Goal: Task Accomplishment & Management: Complete application form

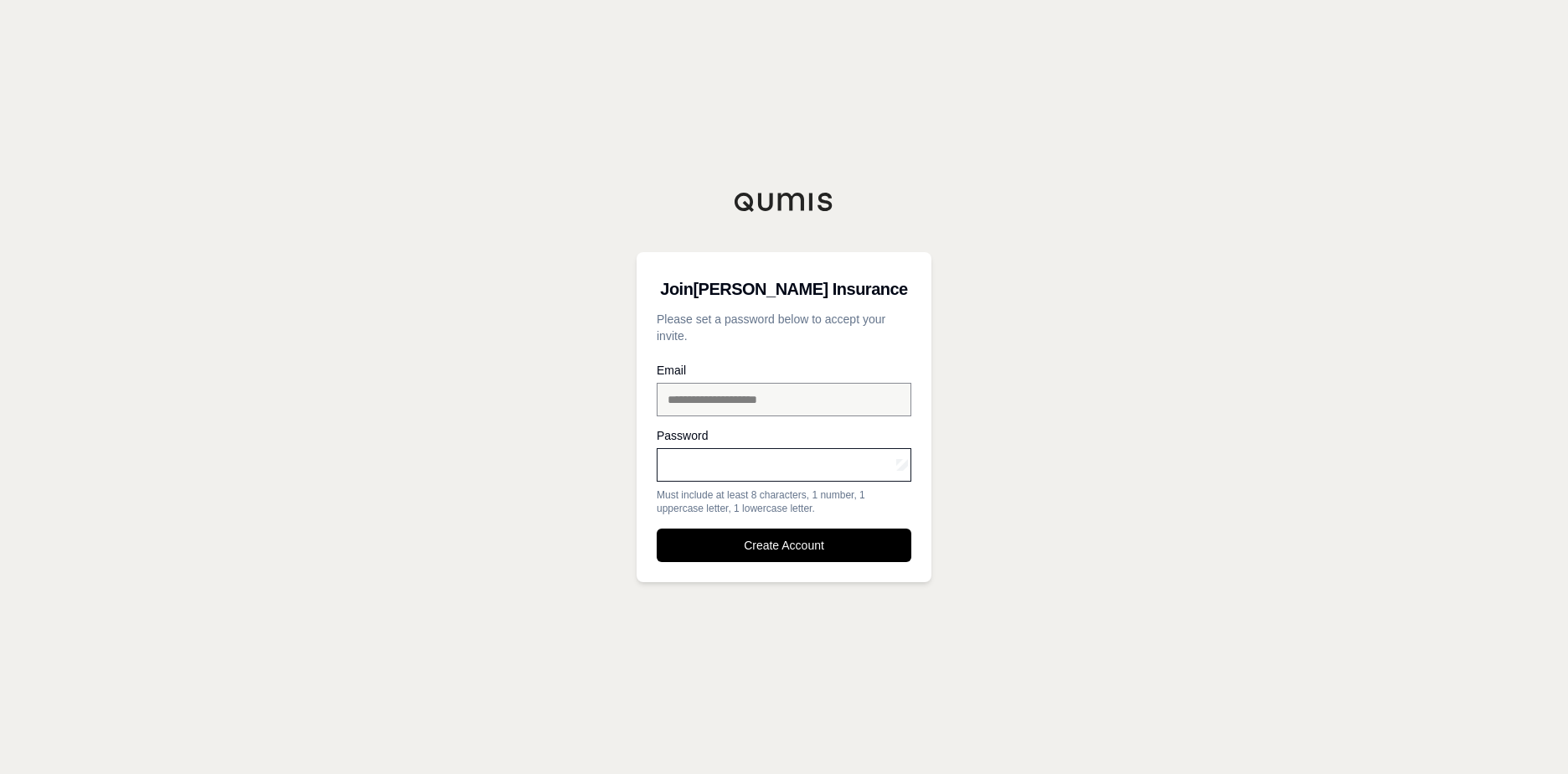
click at [762, 101] on div "**********" at bounding box center [784, 387] width 1568 height 774
click at [762, 540] on button "Create Account" at bounding box center [784, 545] width 254 height 33
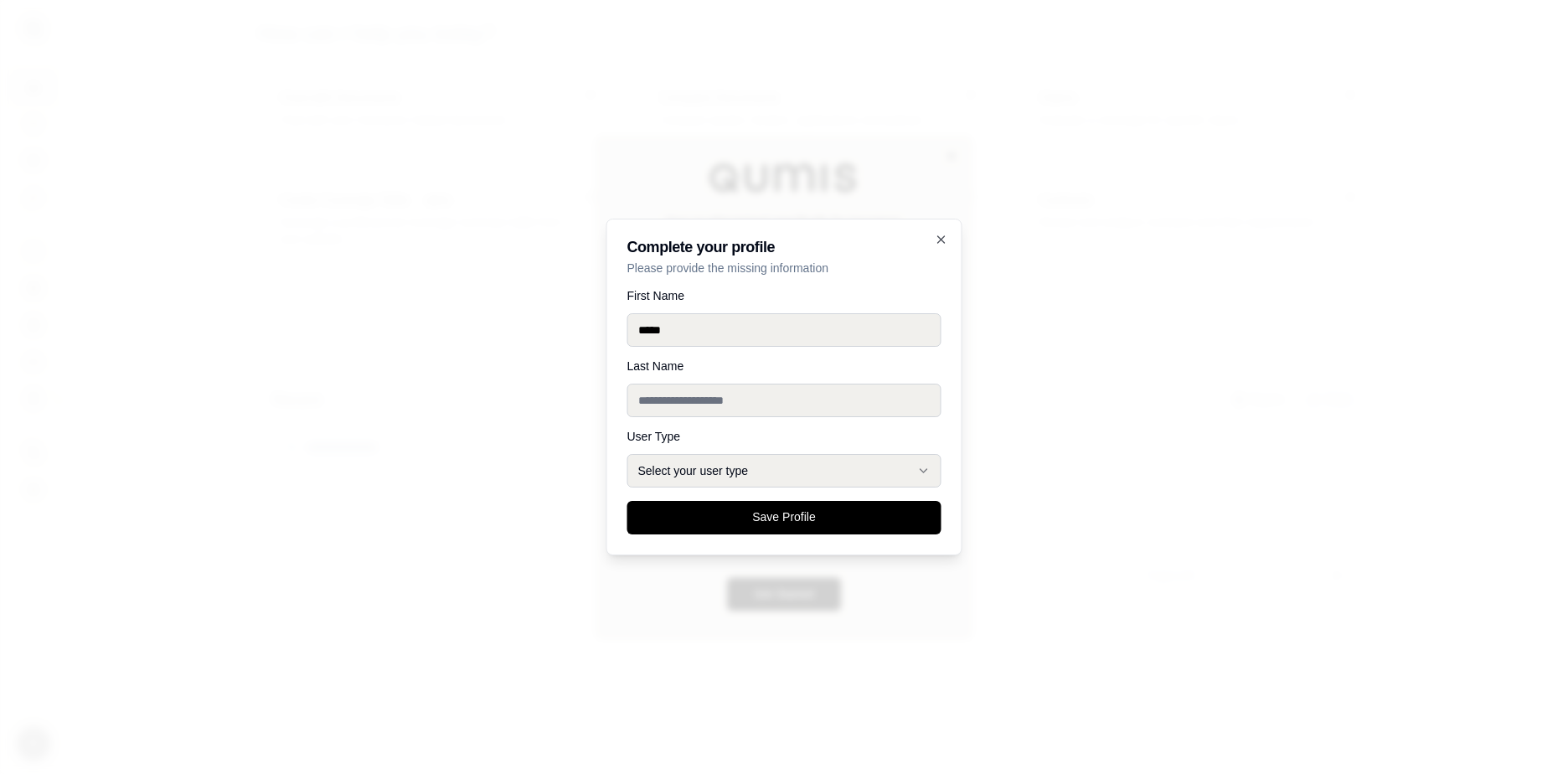
type input "*****"
type input "*******"
click at [721, 474] on button "Select your user type" at bounding box center [784, 470] width 314 height 33
click at [734, 476] on button "Select your user type" at bounding box center [784, 470] width 314 height 33
click at [762, 458] on button "Select your user type" at bounding box center [784, 470] width 314 height 33
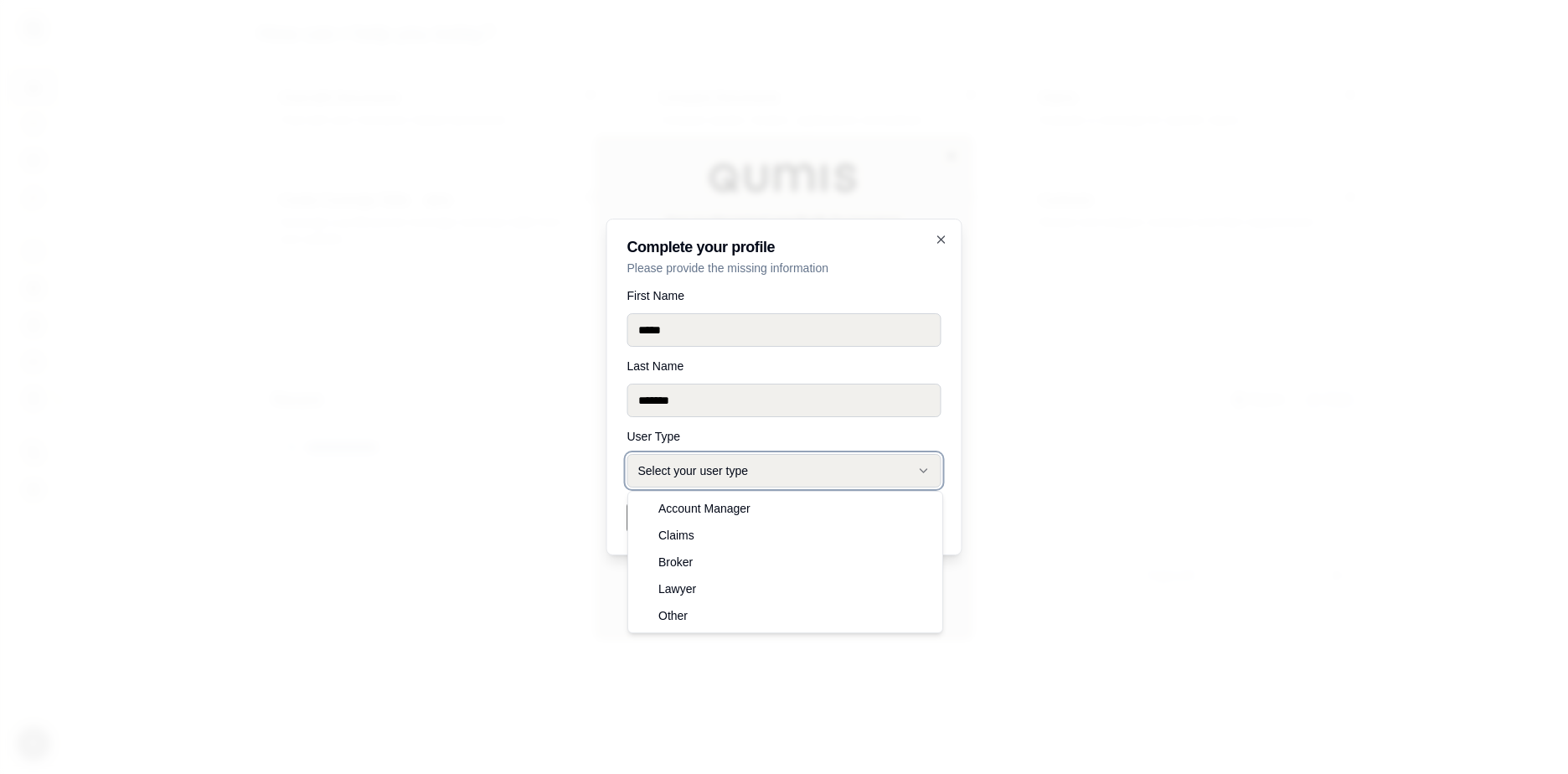
select select "*****"
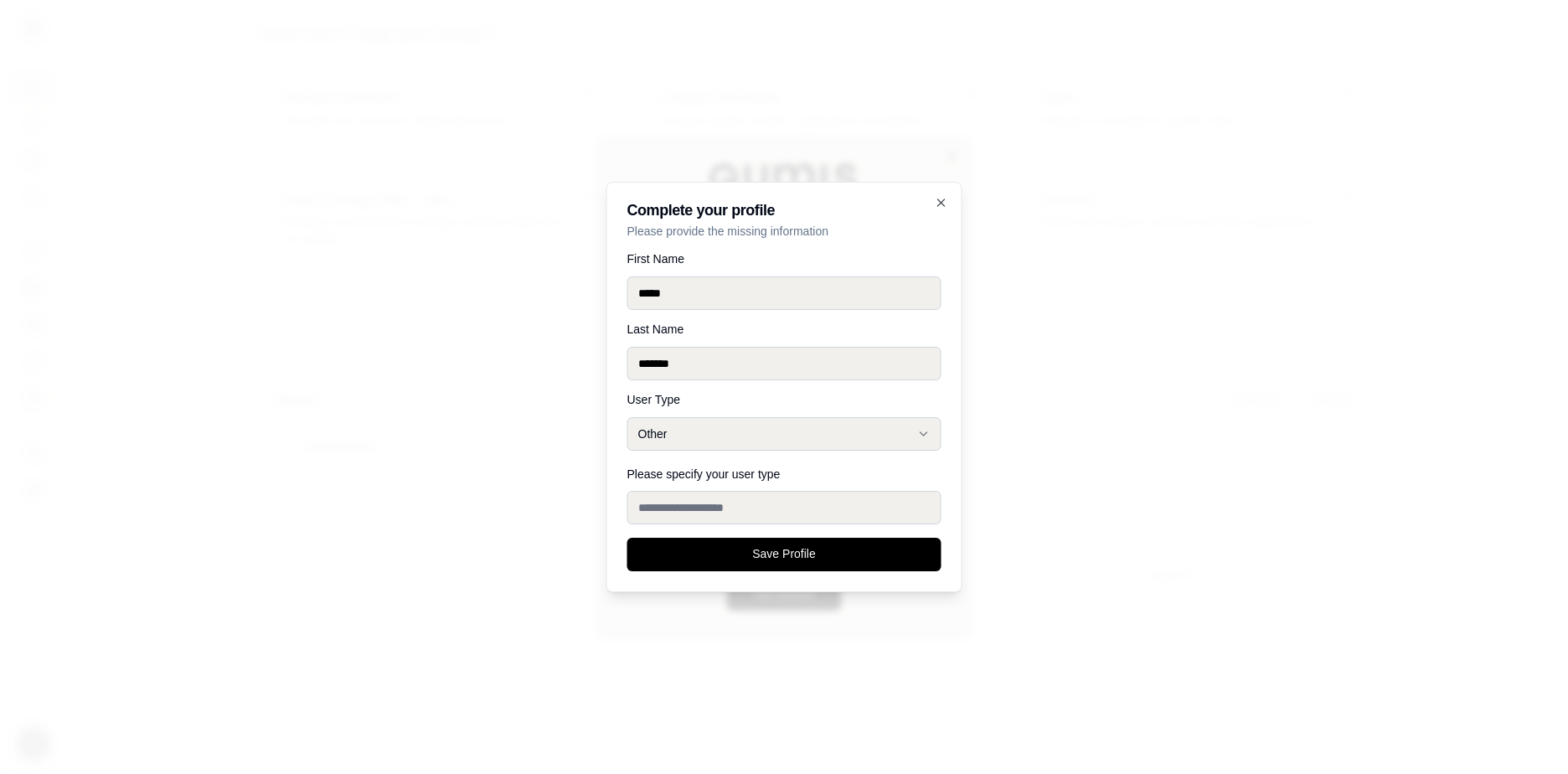
click at [724, 501] on input "Please specify your user type" at bounding box center [784, 508] width 314 height 33
type input "**"
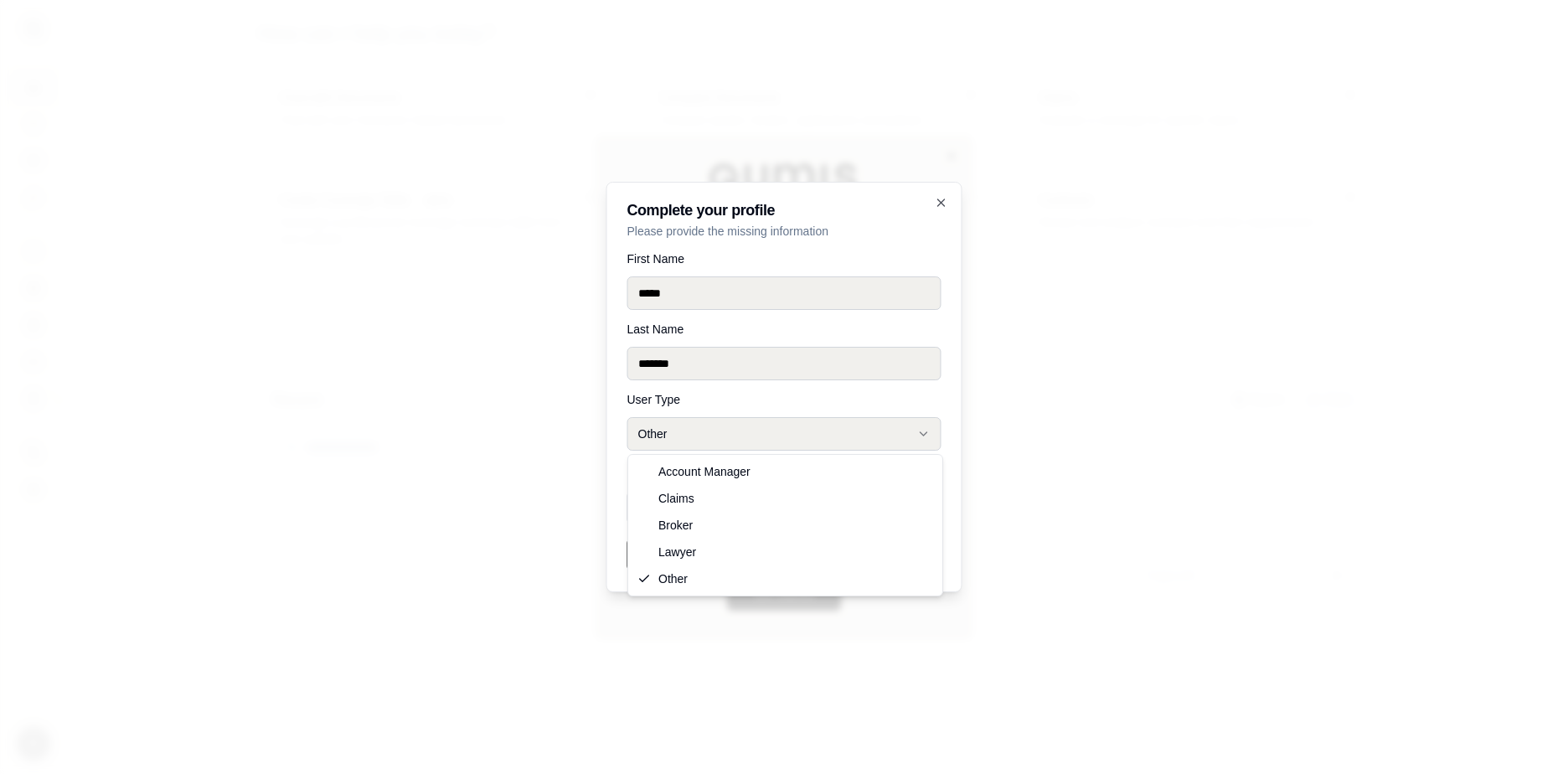
click at [749, 430] on button "Other" at bounding box center [784, 434] width 314 height 33
click at [723, 426] on button "Other" at bounding box center [784, 434] width 314 height 33
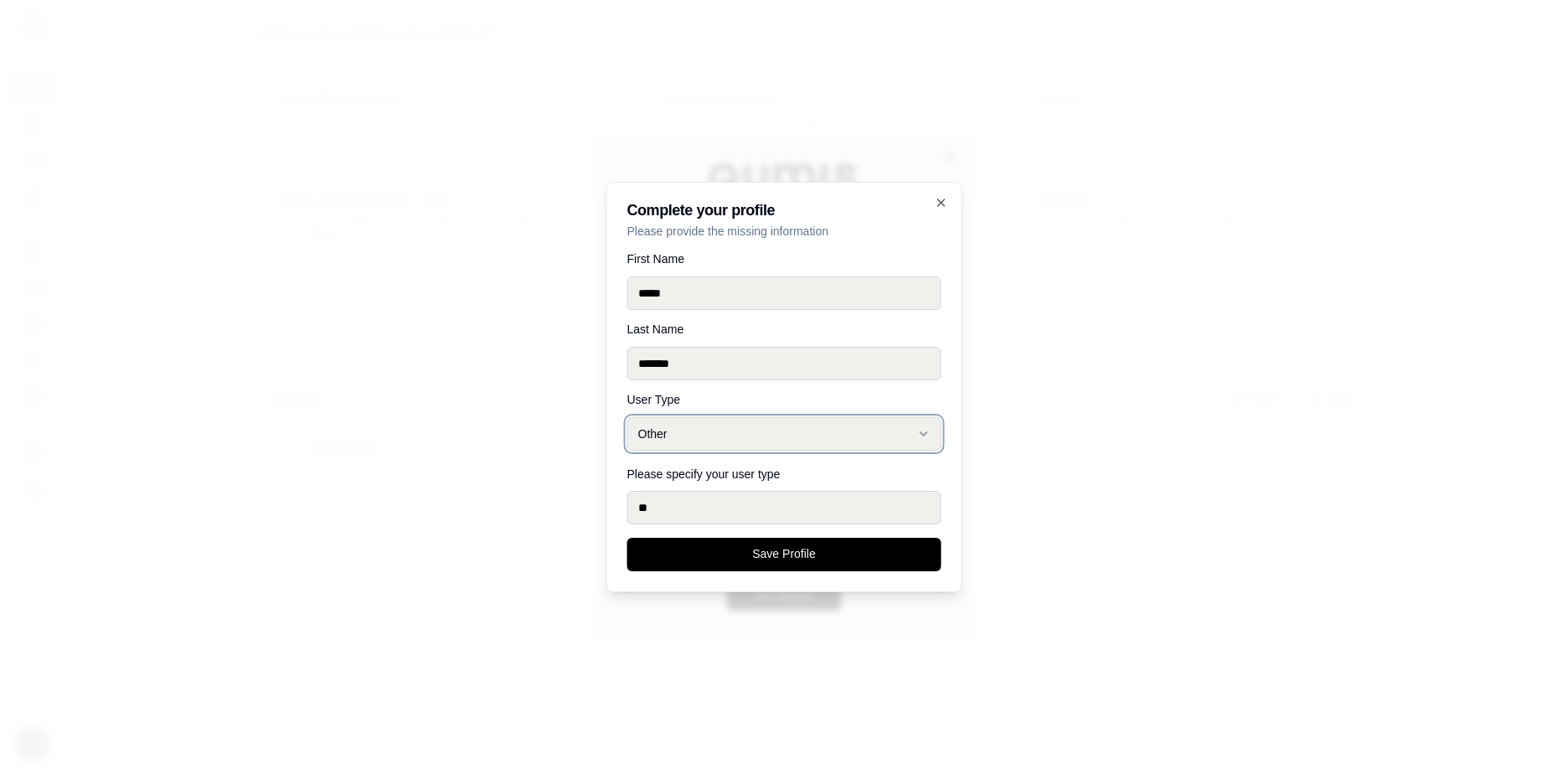
click at [732, 387] on form "**********" at bounding box center [784, 413] width 314 height 319
click at [762, 555] on button "Save Profile" at bounding box center [784, 555] width 314 height 33
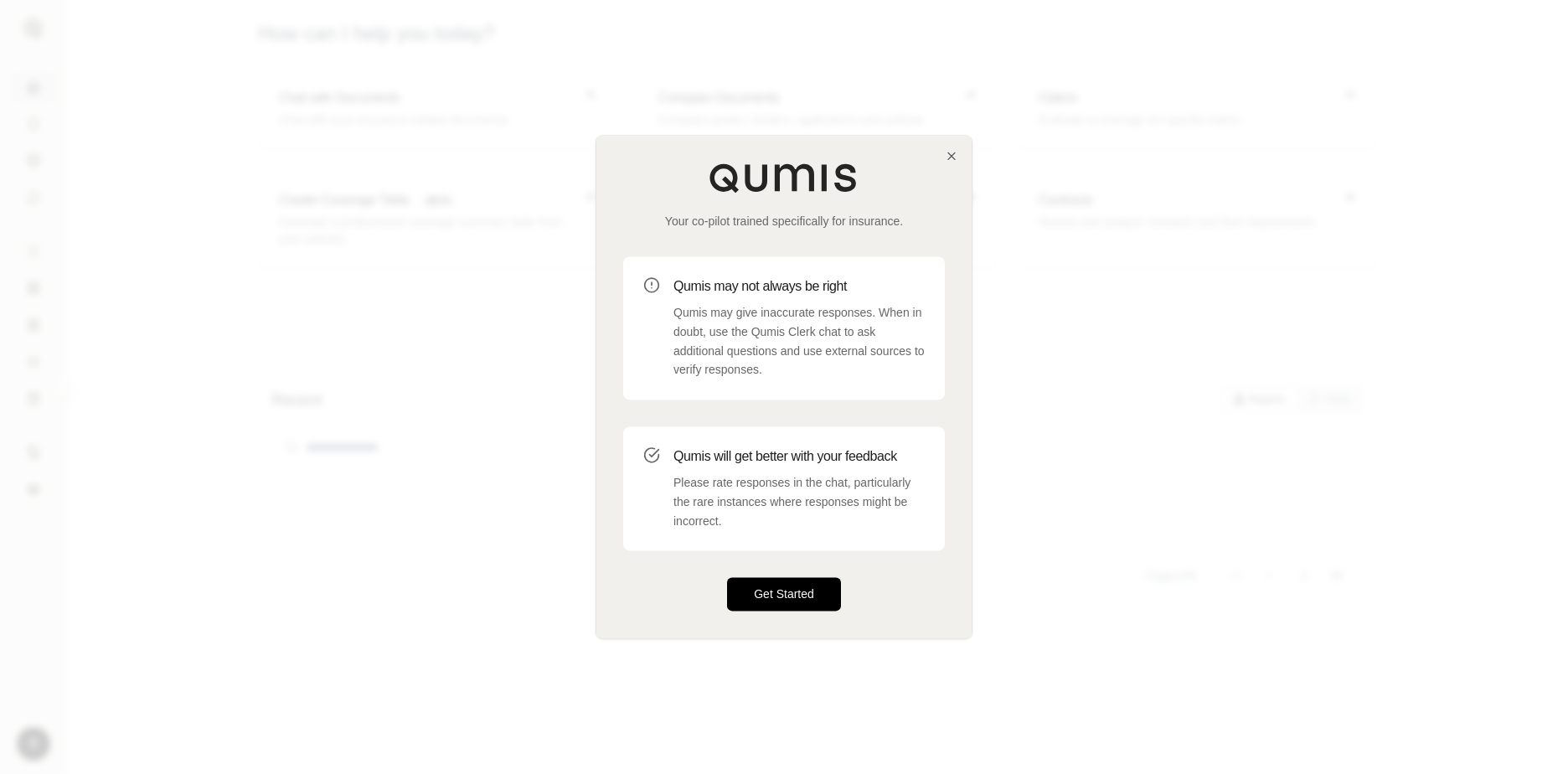
click at [762, 588] on button "Get Started" at bounding box center [784, 595] width 114 height 33
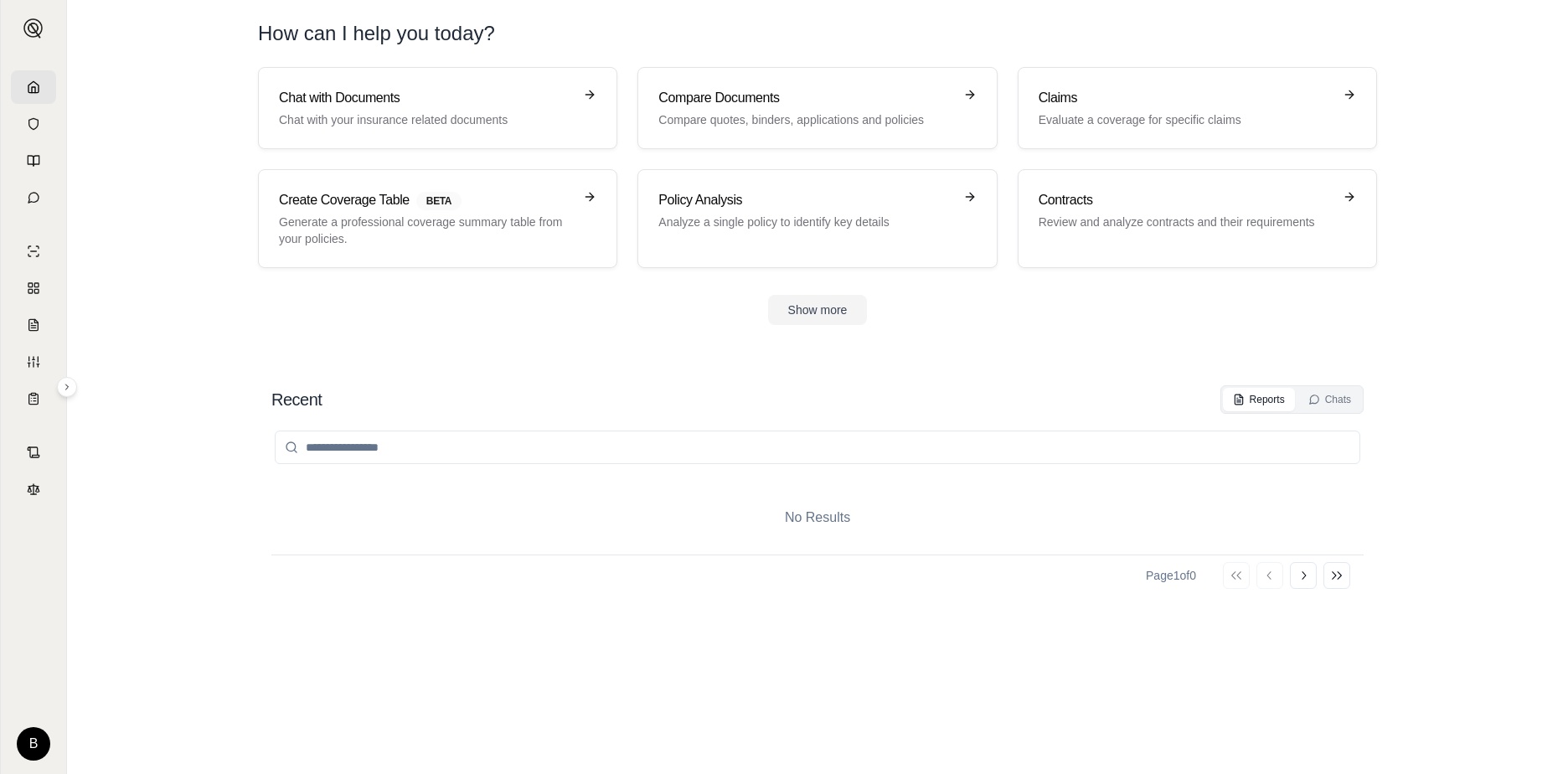
click at [499, 612] on div "No Results Page 1 of 0 Go to first page Go to previous page Go to next page Go …" at bounding box center [818, 576] width 1093 height 326
click at [380, 339] on section "Chat with Documents Chat with your insurance related documents Compare Document…" at bounding box center [818, 209] width 1488 height 285
click at [762, 312] on button "Show more" at bounding box center [818, 310] width 99 height 30
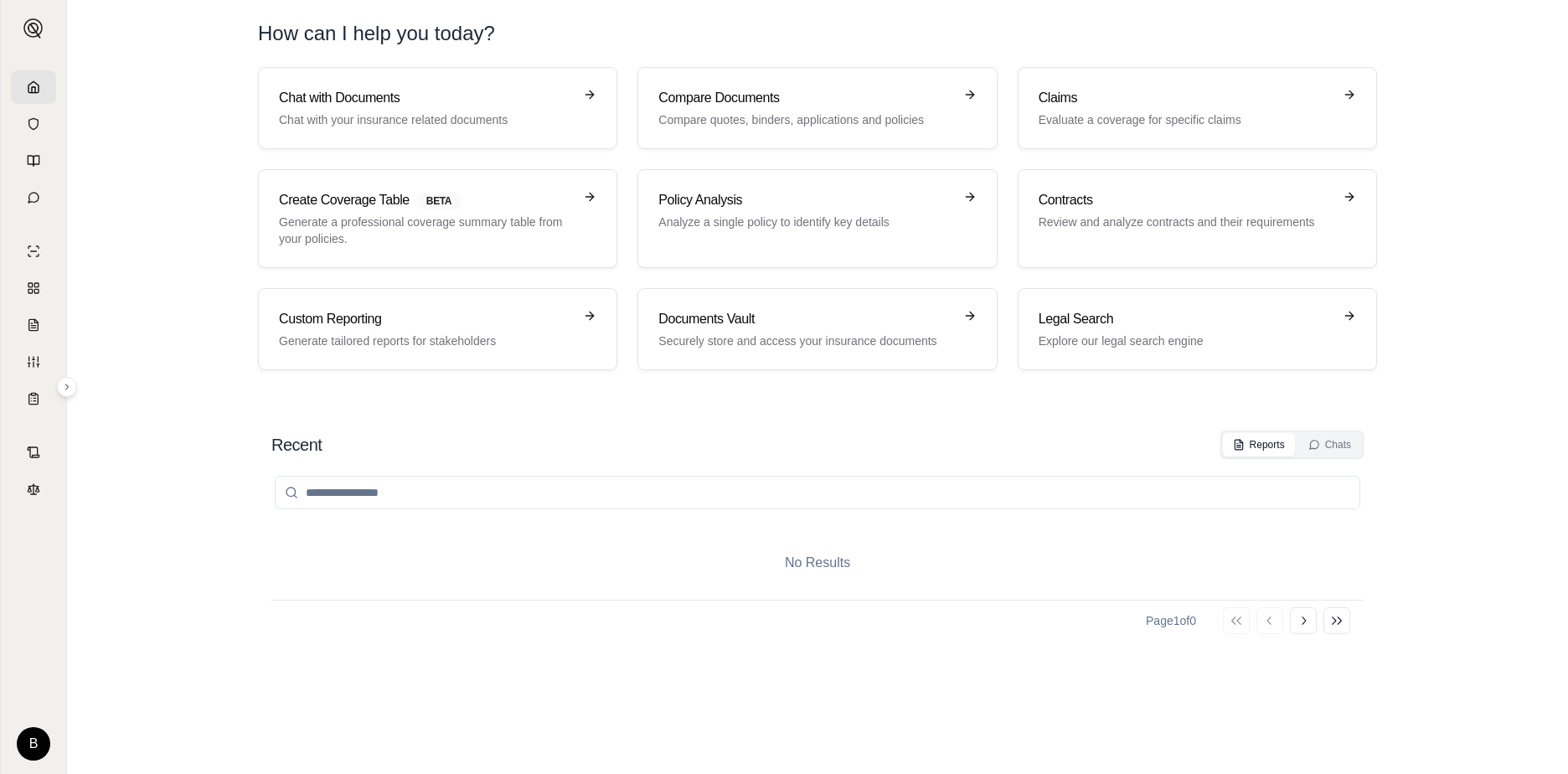
click at [709, 436] on div "Recent Reports Chats" at bounding box center [818, 445] width 1093 height 29
click at [32, 327] on line at bounding box center [33, 327] width 4 height 0
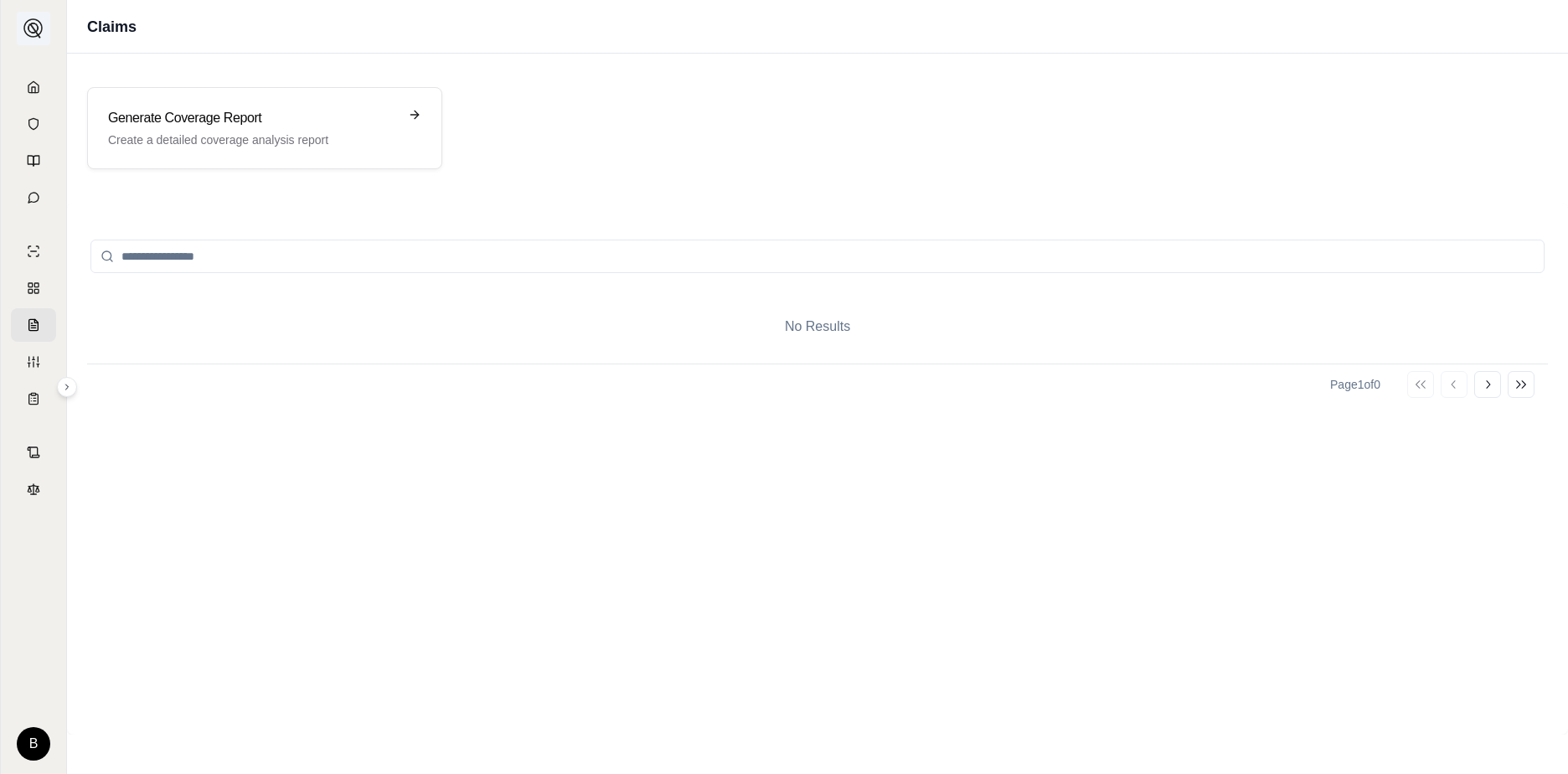
click at [33, 30] on img at bounding box center [33, 28] width 20 height 20
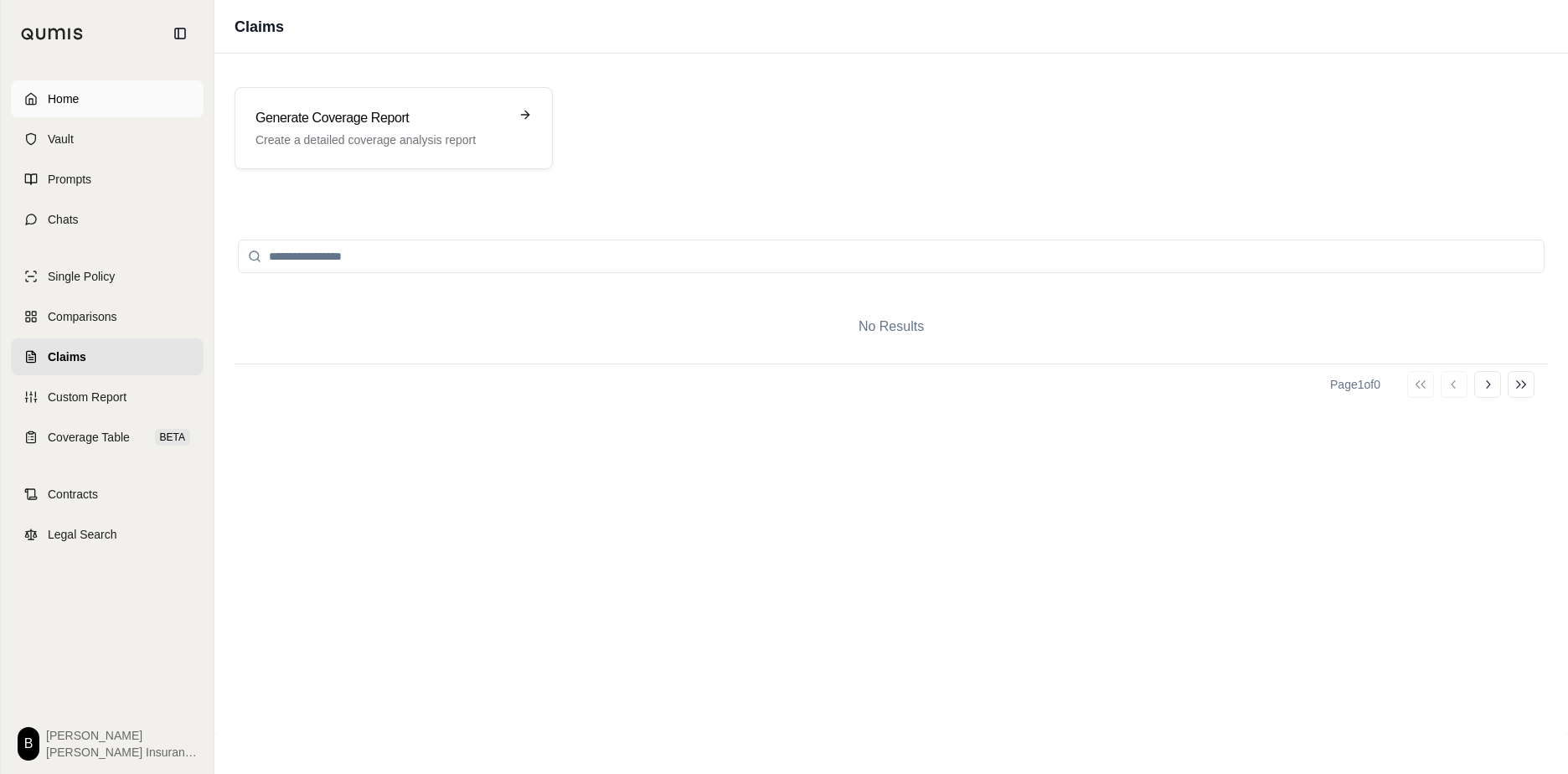
click at [57, 99] on span "Home" at bounding box center [64, 98] width 31 height 17
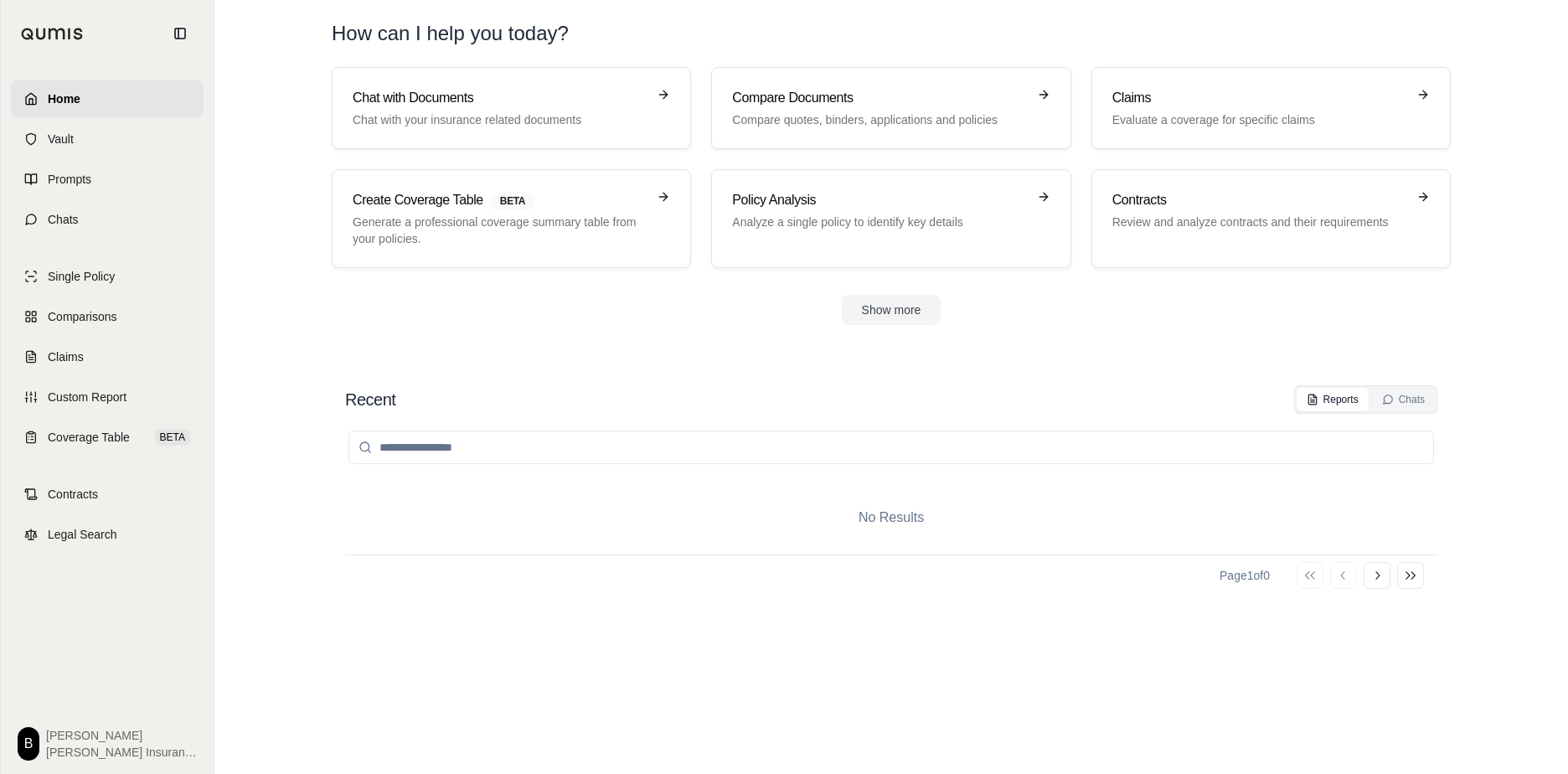
click at [40, 742] on html "Home Vault Prompts Chats Single Policy Comparisons Claims Custom Report Coverag…" at bounding box center [784, 387] width 1568 height 774
click at [49, 616] on link "Member Portal" at bounding box center [73, 618] width 138 height 27
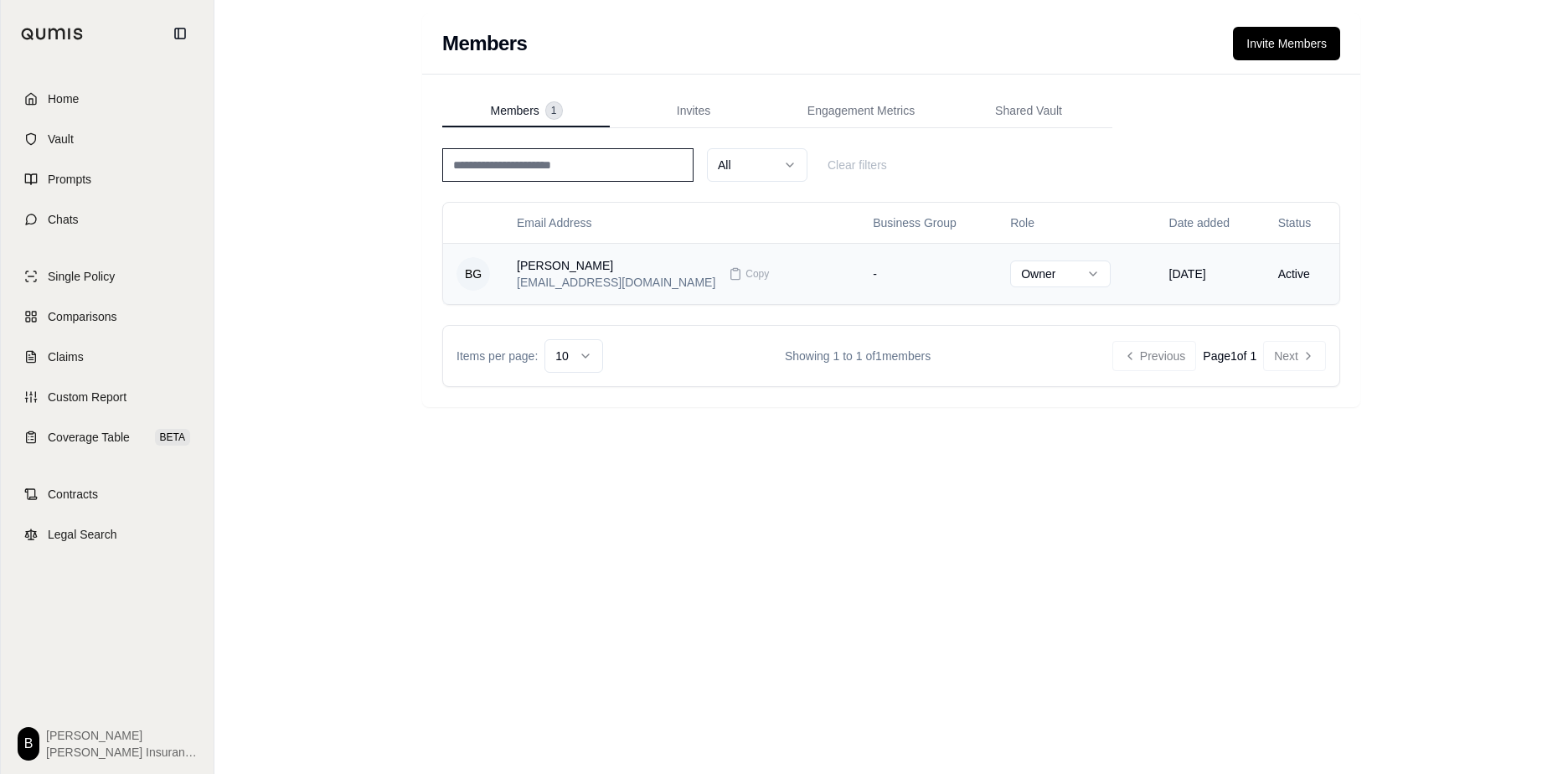
click at [762, 262] on html "Home Vault Prompts Chats Single Policy Comparisons Claims Custom Report Coverag…" at bounding box center [784, 387] width 1568 height 774
click at [762, 206] on html "Home Vault Prompts Chats Single Policy Comparisons Claims Custom Report Coverag…" at bounding box center [784, 387] width 1568 height 774
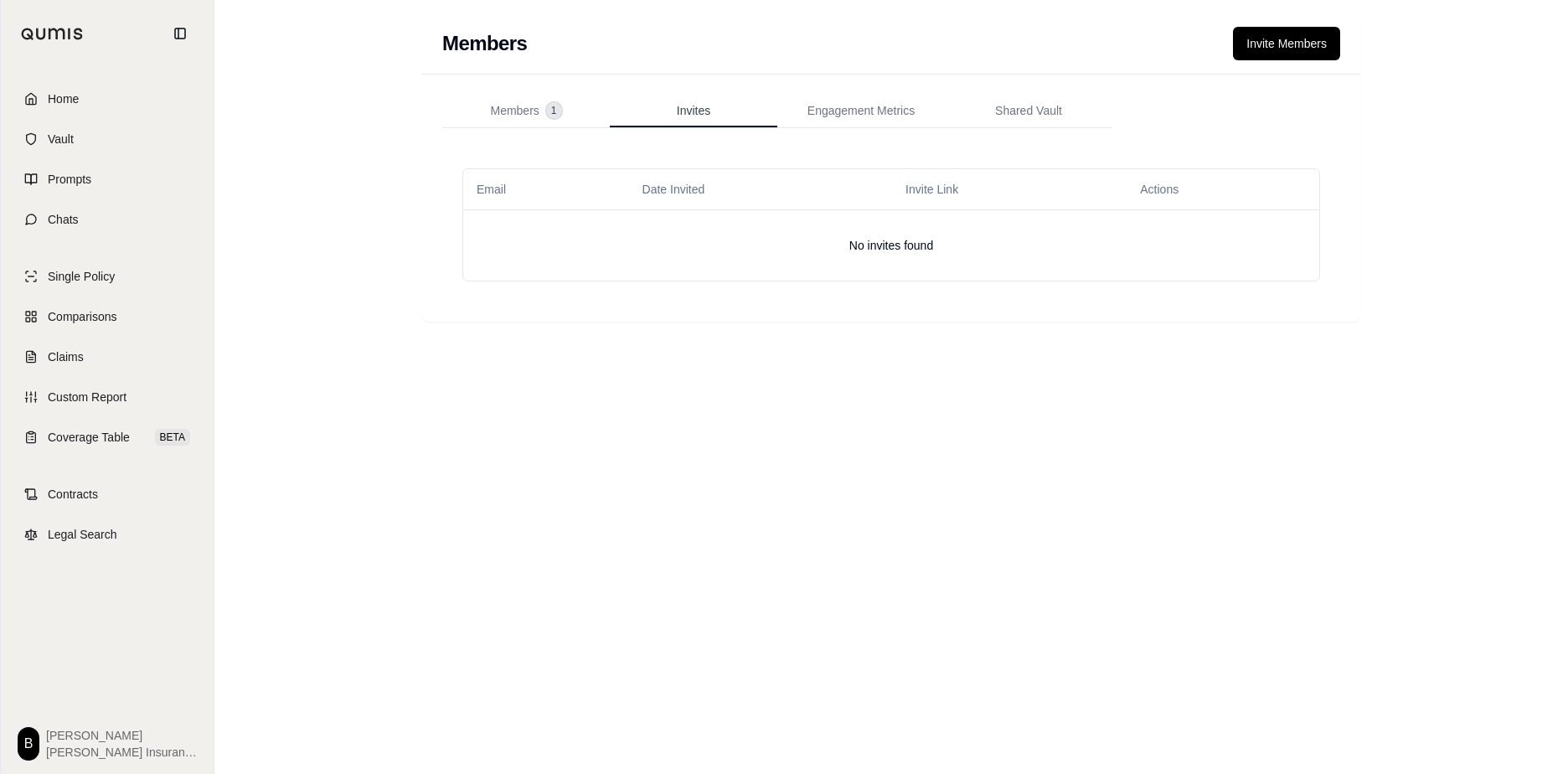
click at [676, 109] on span "Invites" at bounding box center [693, 110] width 33 height 17
click at [530, 107] on span "Members" at bounding box center [515, 110] width 49 height 17
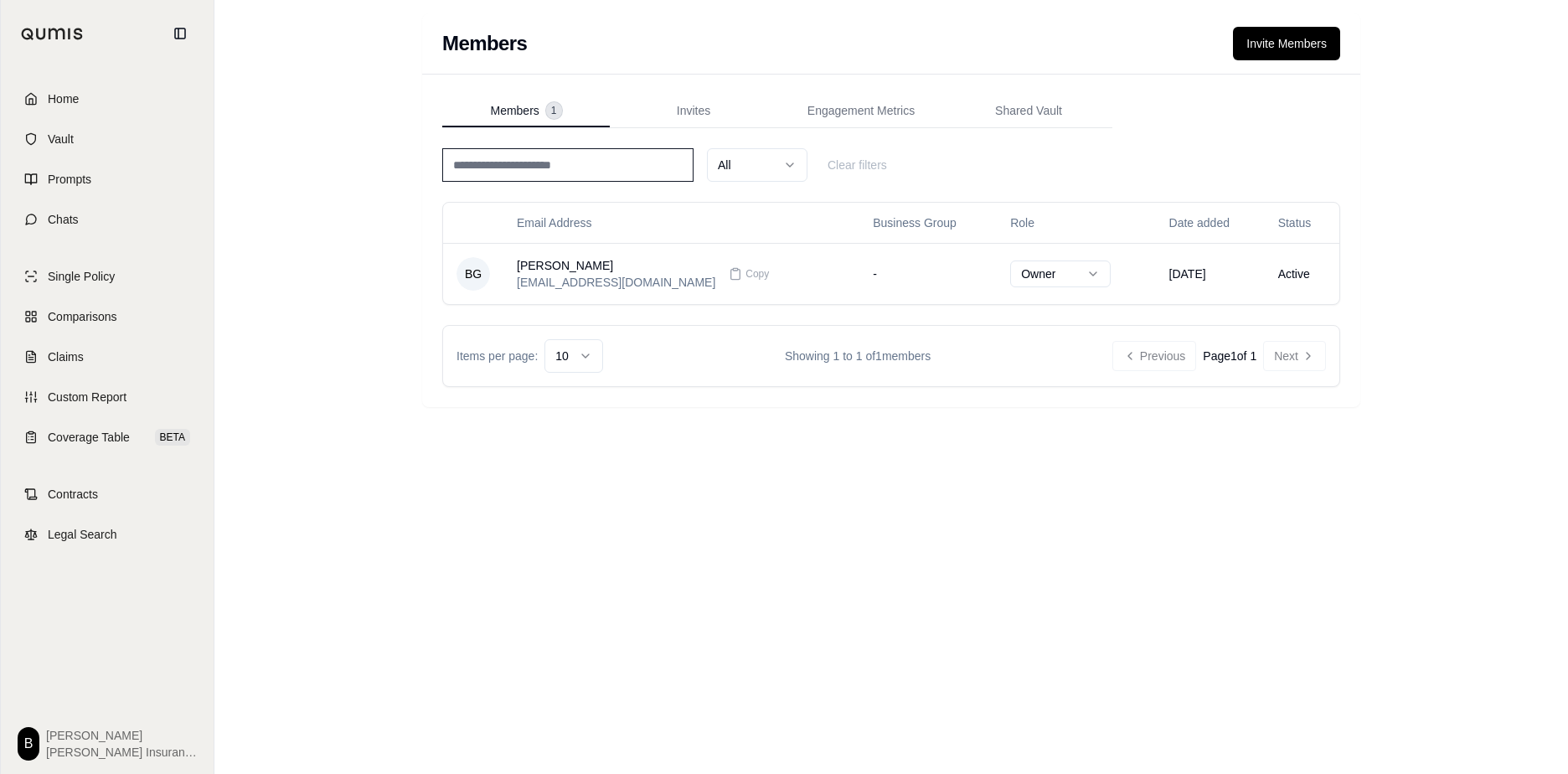
click at [348, 105] on div "Members Invite Members Members 1 Invites Engagement Metrics Shared Vault All Cl…" at bounding box center [891, 387] width 1354 height 774
click at [339, 115] on div "Members Invite Members Members 1 Invites Engagement Metrics Shared Vault All Cl…" at bounding box center [891, 387] width 1354 height 774
click at [762, 638] on div "Members Invite Members Members 1 Invites Engagement Metrics Shared Vault All Cl…" at bounding box center [891, 387] width 1354 height 774
